Goal: Browse casually: Explore the website without a specific task or goal

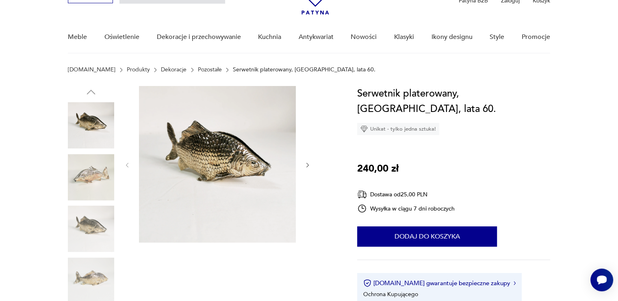
scroll to position [41, 0]
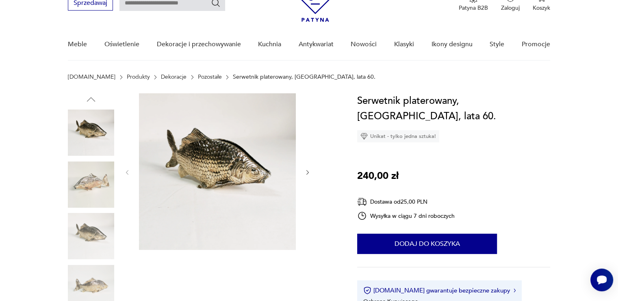
click at [306, 176] on icon "button" at bounding box center [307, 172] width 7 height 7
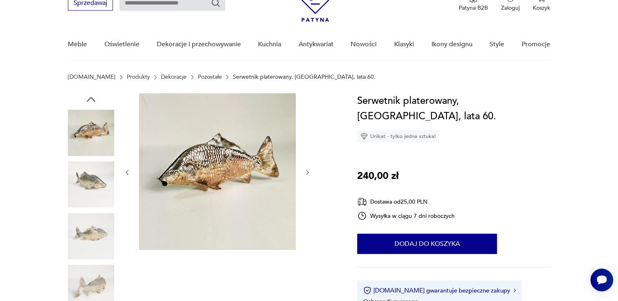
click at [306, 176] on button "button" at bounding box center [307, 173] width 7 height 8
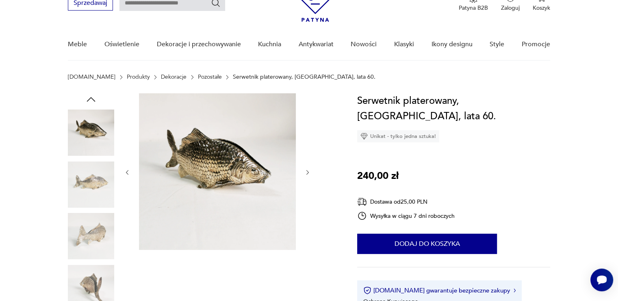
click at [306, 176] on button "button" at bounding box center [307, 173] width 7 height 8
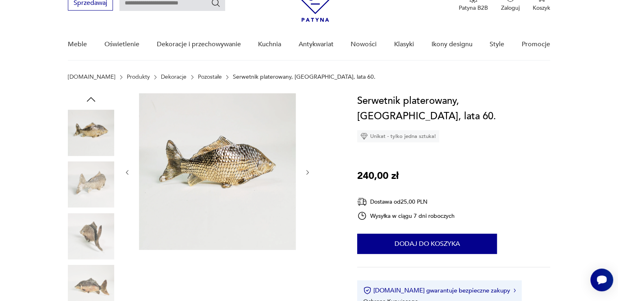
click at [306, 176] on button "button" at bounding box center [307, 173] width 7 height 8
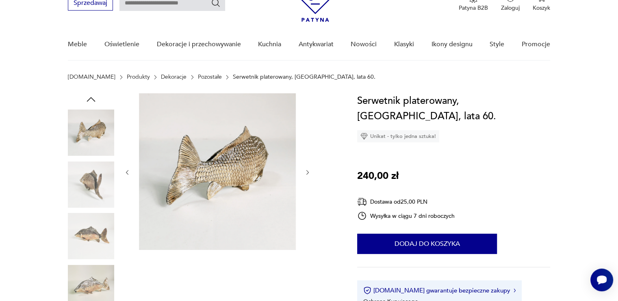
click at [306, 176] on button "button" at bounding box center [307, 173] width 7 height 8
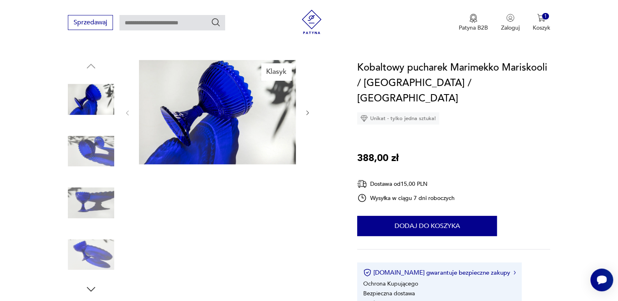
scroll to position [81, 0]
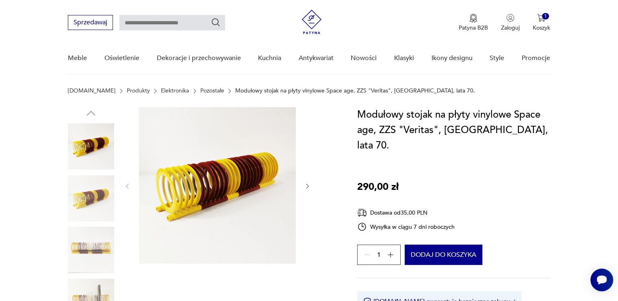
scroll to position [81, 0]
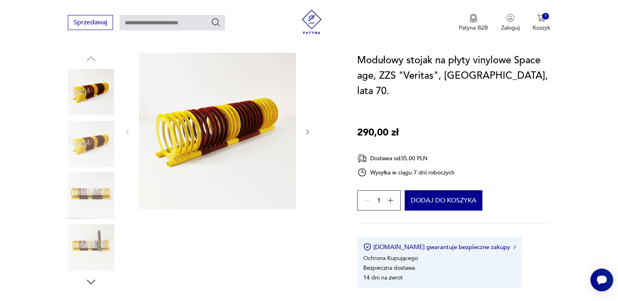
click at [104, 241] on img at bounding box center [91, 248] width 46 height 46
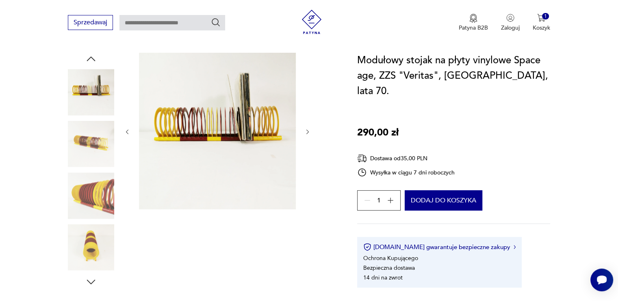
click at [104, 115] on img at bounding box center [91, 92] width 46 height 46
click at [307, 130] on icon "button" at bounding box center [307, 132] width 7 height 7
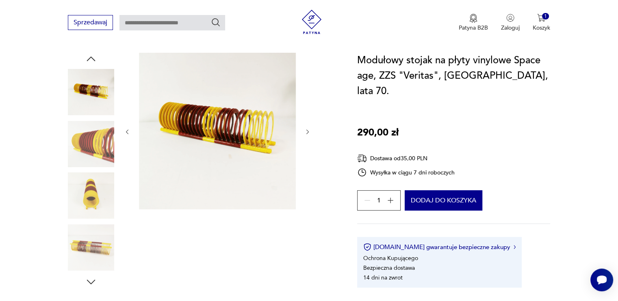
click at [306, 130] on icon "button" at bounding box center [307, 132] width 7 height 7
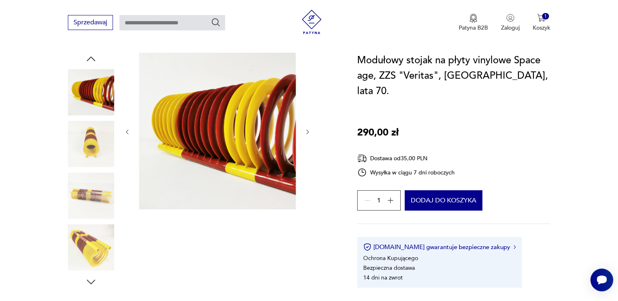
click at [306, 130] on icon "button" at bounding box center [307, 132] width 7 height 7
